Goal: Task Accomplishment & Management: Manage account settings

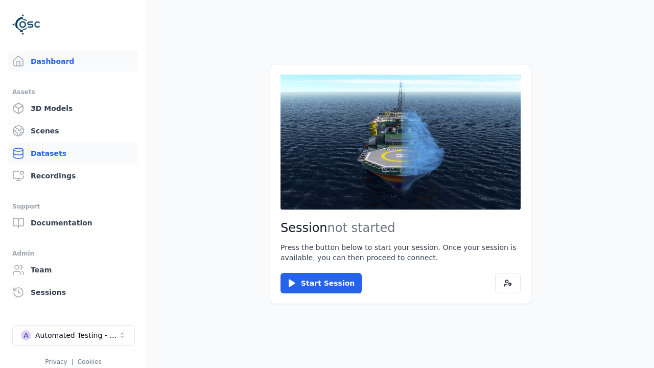
click at [73, 153] on link "Datasets" at bounding box center [73, 153] width 130 height 20
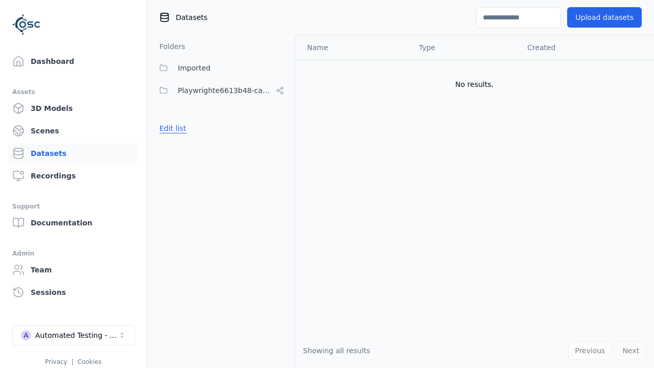
click at [171, 128] on button "Edit list" at bounding box center [172, 128] width 39 height 18
click at [180, 128] on link "Create folder" at bounding box center [182, 128] width 47 height 10
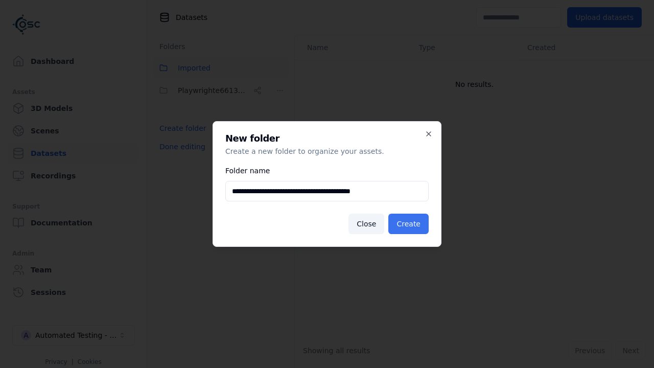
type input "**********"
click at [410, 224] on button "Create" at bounding box center [408, 224] width 40 height 20
click at [180, 156] on button "Done editing" at bounding box center [182, 146] width 58 height 18
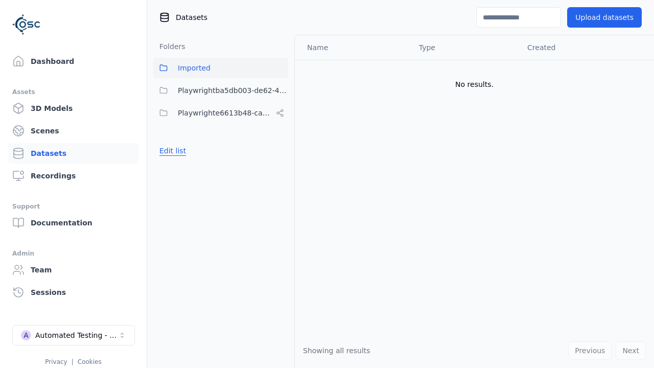
click at [171, 151] on button "Edit list" at bounding box center [172, 151] width 39 height 18
click at [280, 90] on html "Support Dashboard Assets 3D Models Scenes Datasets Recordings Support Documenta…" at bounding box center [327, 184] width 654 height 368
click at [280, 127] on div "Rename" at bounding box center [283, 128] width 68 height 16
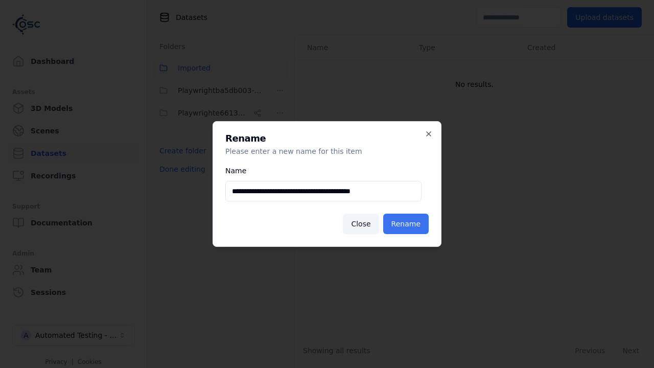
click at [323, 191] on input "**********" at bounding box center [323, 191] width 196 height 20
type input "**********"
click at [408, 224] on button "Rename" at bounding box center [405, 224] width 45 height 20
click at [180, 169] on button "Done editing" at bounding box center [182, 169] width 58 height 18
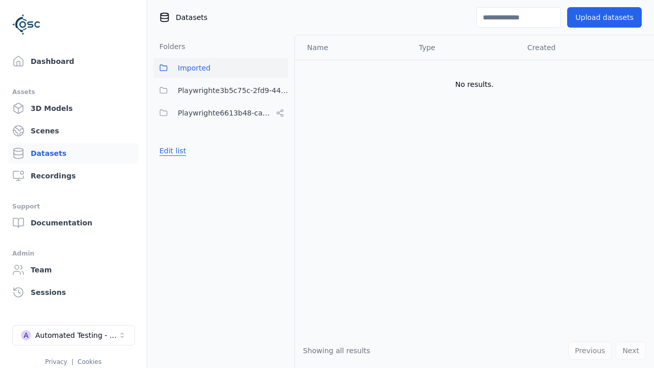
click at [171, 151] on button "Edit list" at bounding box center [172, 151] width 39 height 18
click at [280, 90] on html "Support Dashboard Assets 3D Models Scenes Datasets Recordings Support Documenta…" at bounding box center [327, 184] width 654 height 368
click at [280, 144] on div "Delete" at bounding box center [283, 144] width 68 height 16
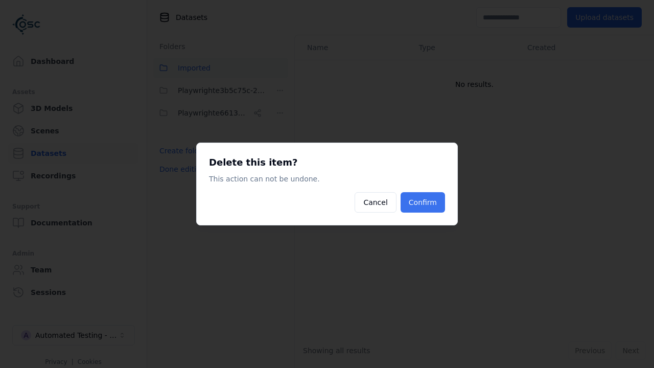
click at [424, 202] on button "Confirm" at bounding box center [423, 202] width 44 height 20
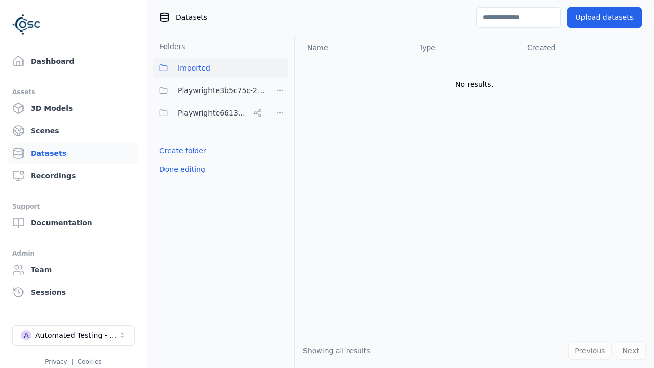
click at [180, 160] on button "Done editing" at bounding box center [182, 169] width 58 height 18
